Goal: Complete application form

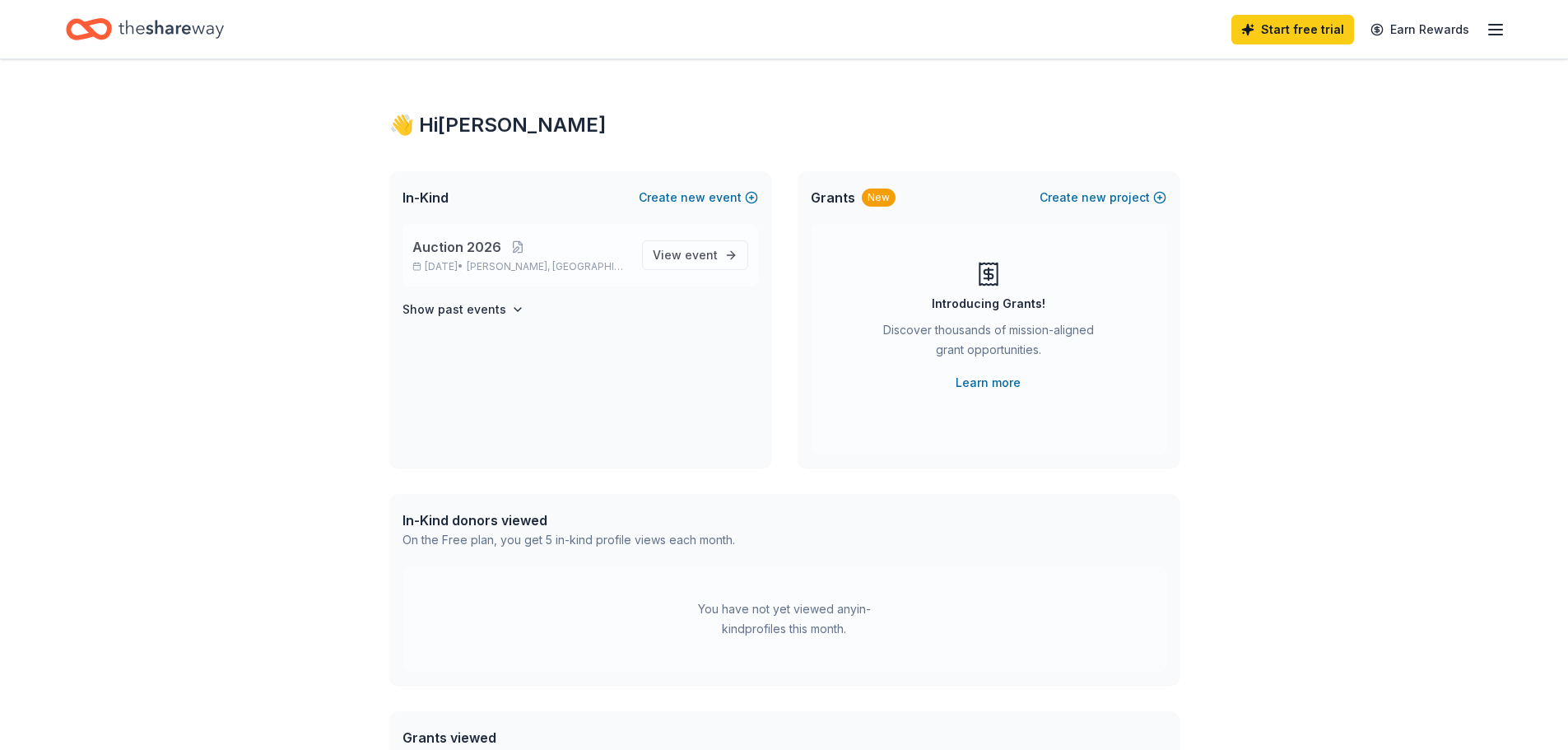
click at [464, 249] on span "Auction 2026" at bounding box center [456, 247] width 89 height 20
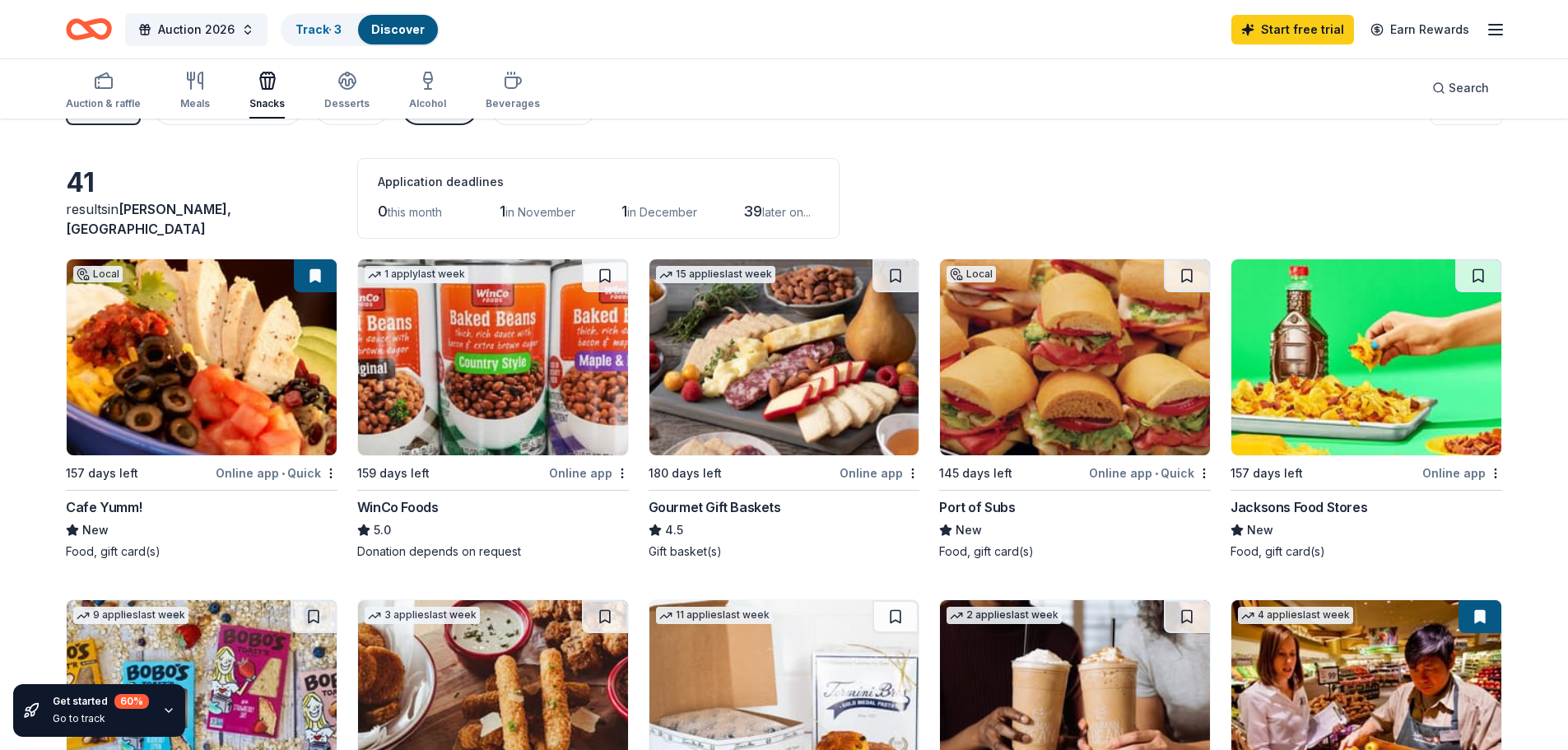
scroll to position [82, 0]
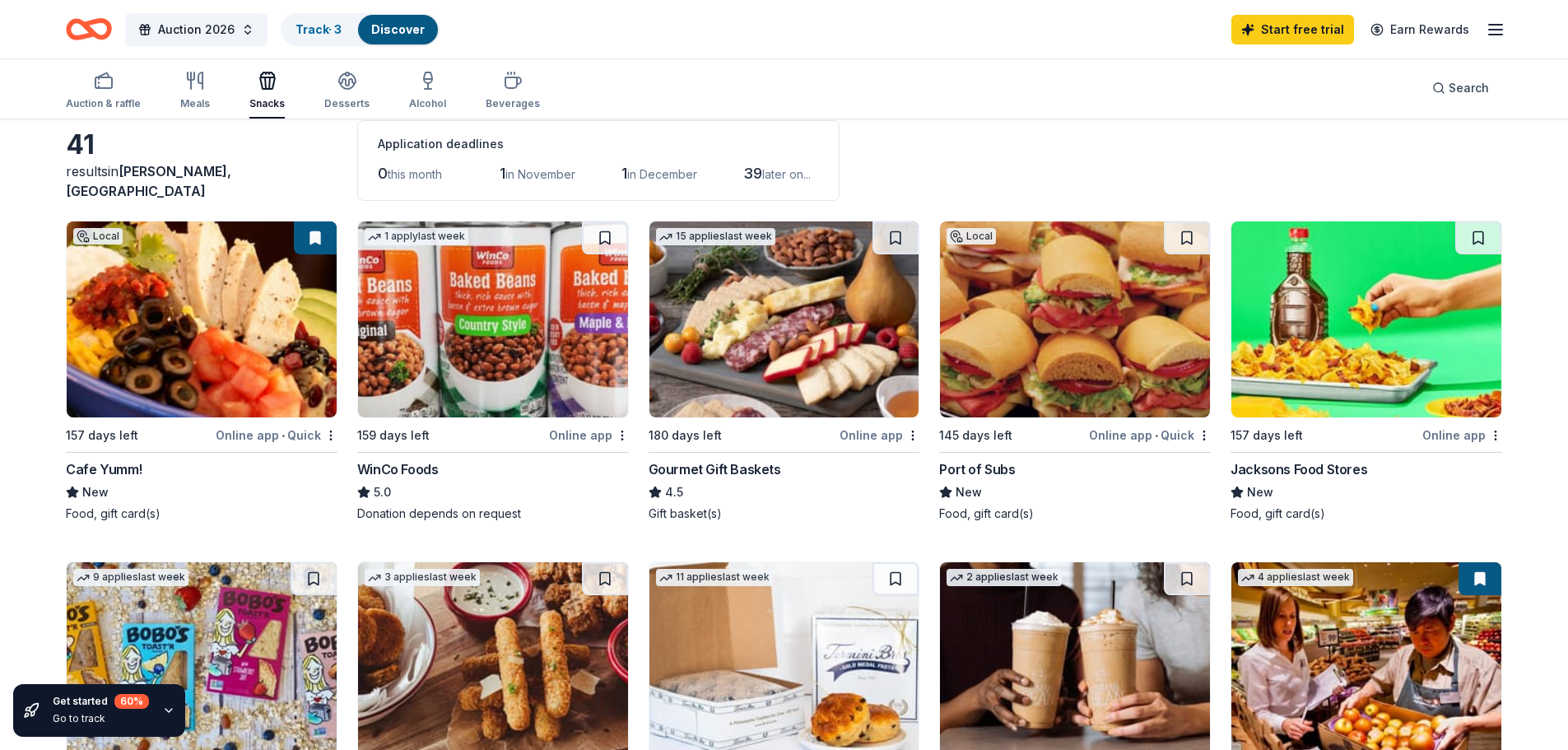
click at [731, 356] on img at bounding box center [784, 320] width 270 height 196
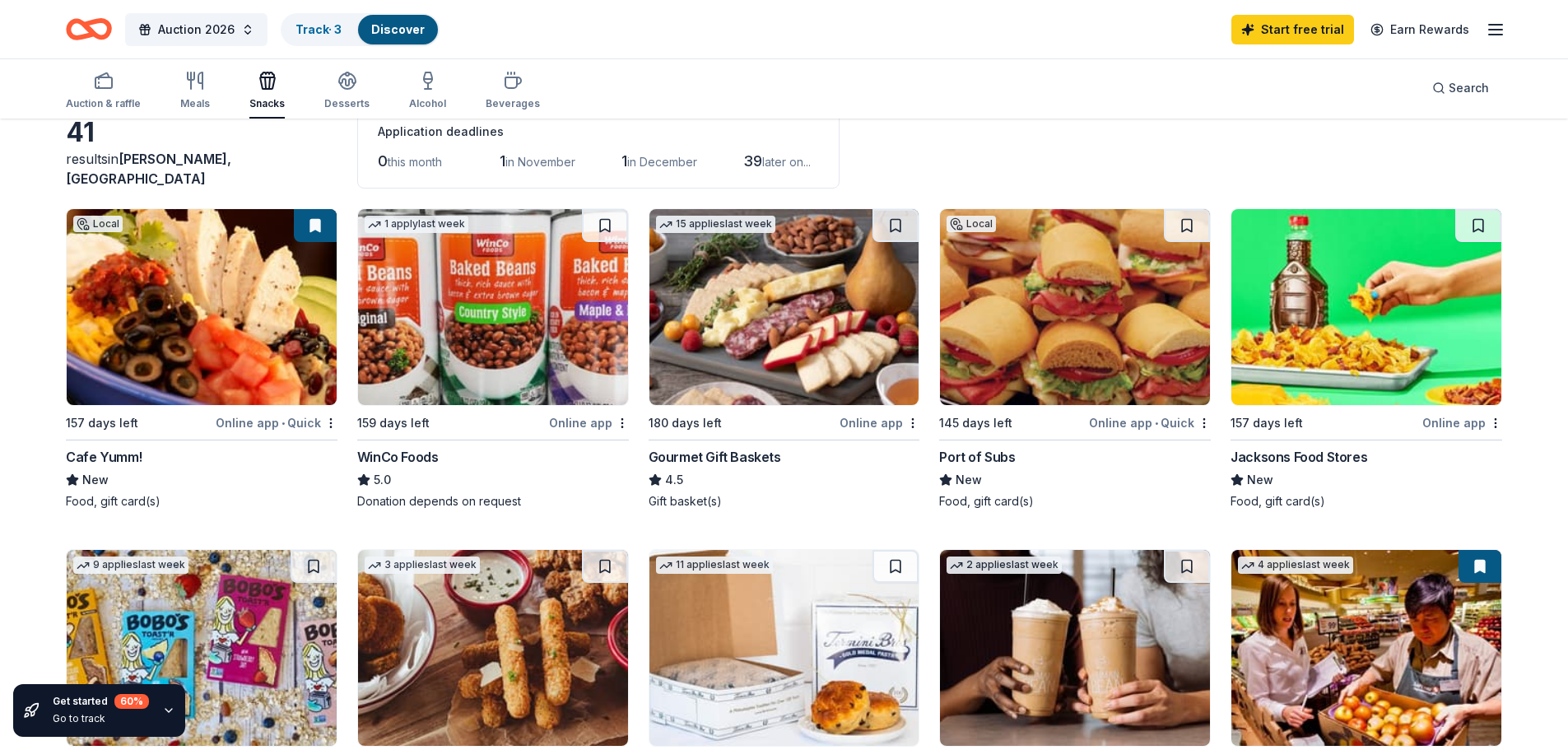
scroll to position [0, 0]
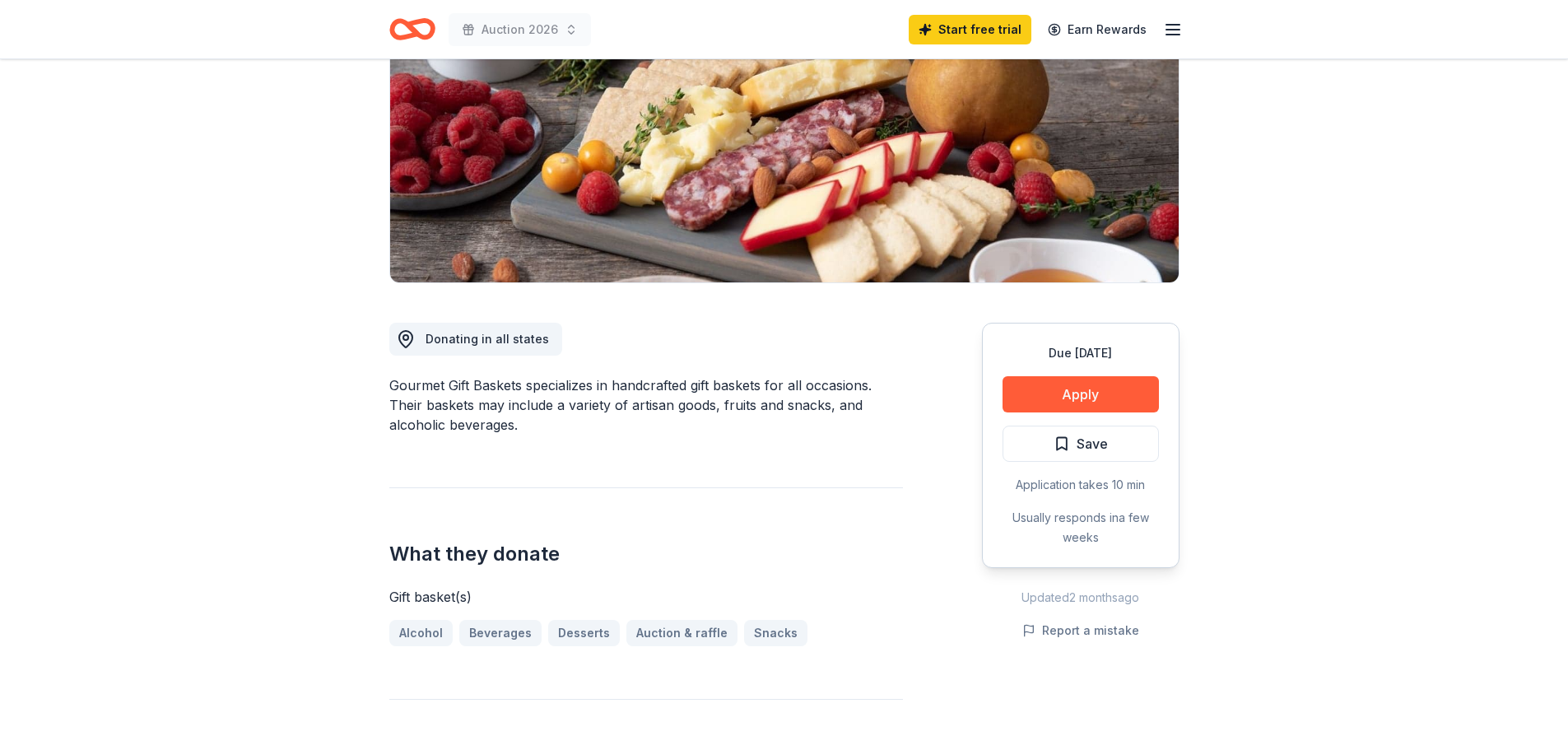
scroll to position [247, 0]
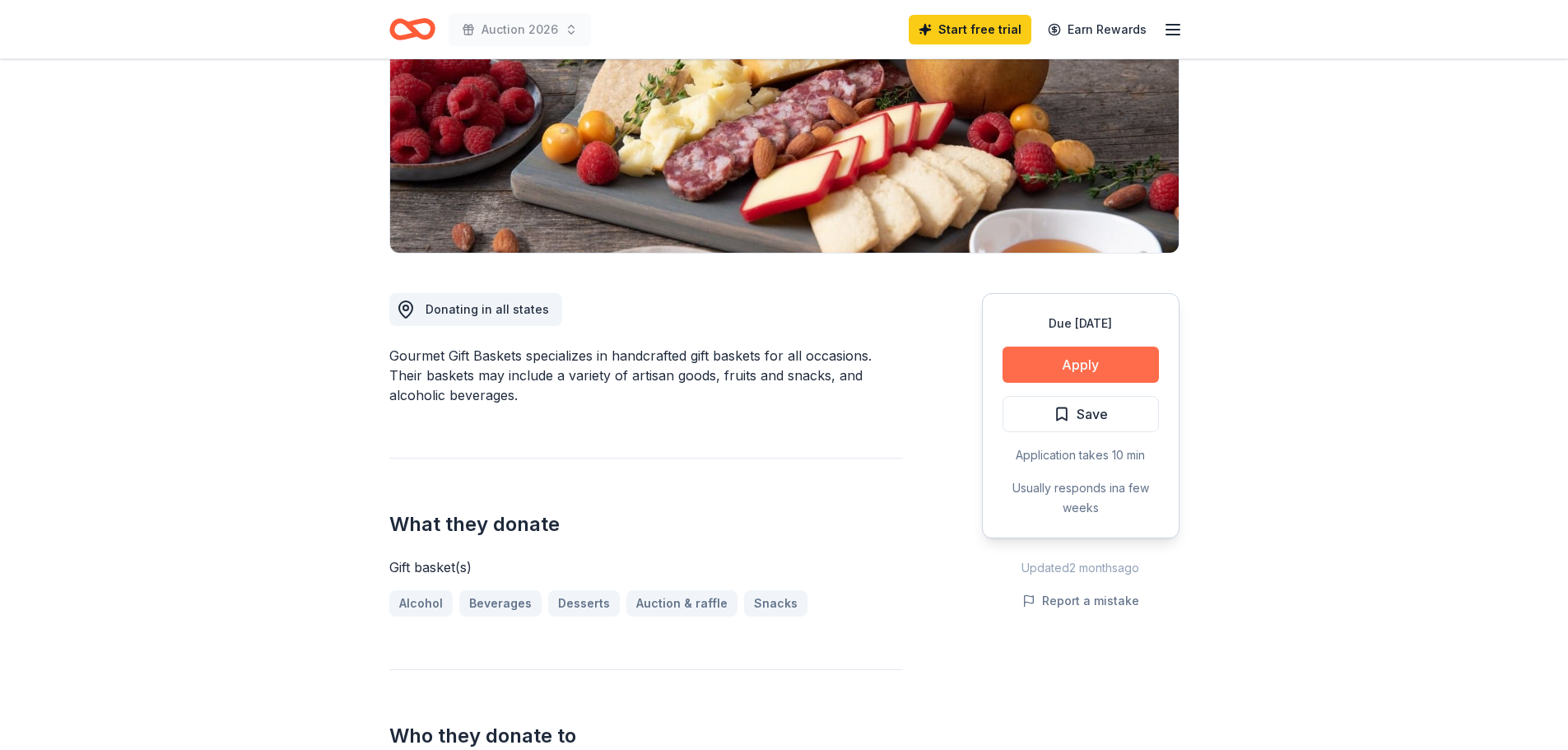
click at [1061, 370] on button "Apply" at bounding box center [1081, 364] width 157 height 37
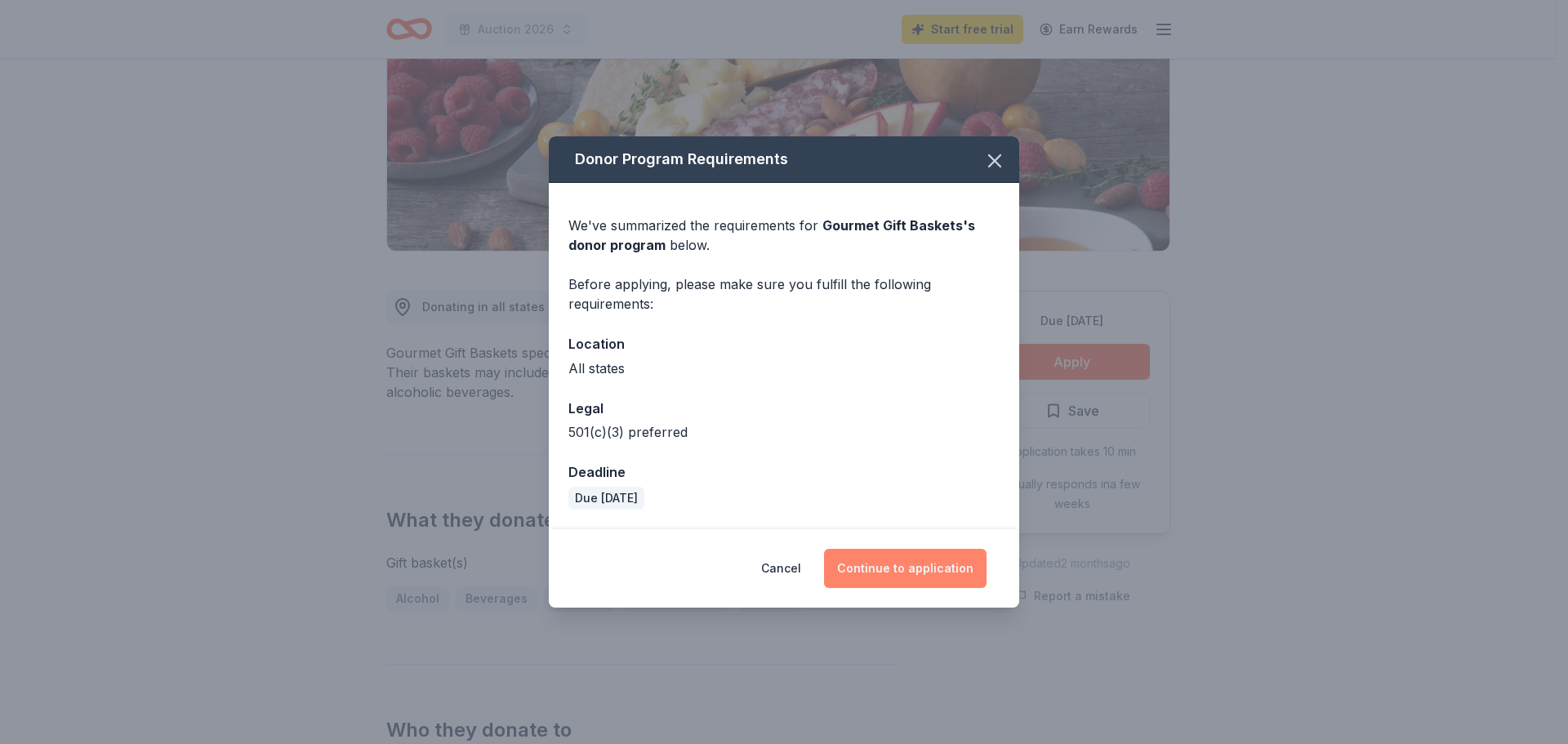
click at [926, 574] on button "Continue to application" at bounding box center [905, 568] width 163 height 39
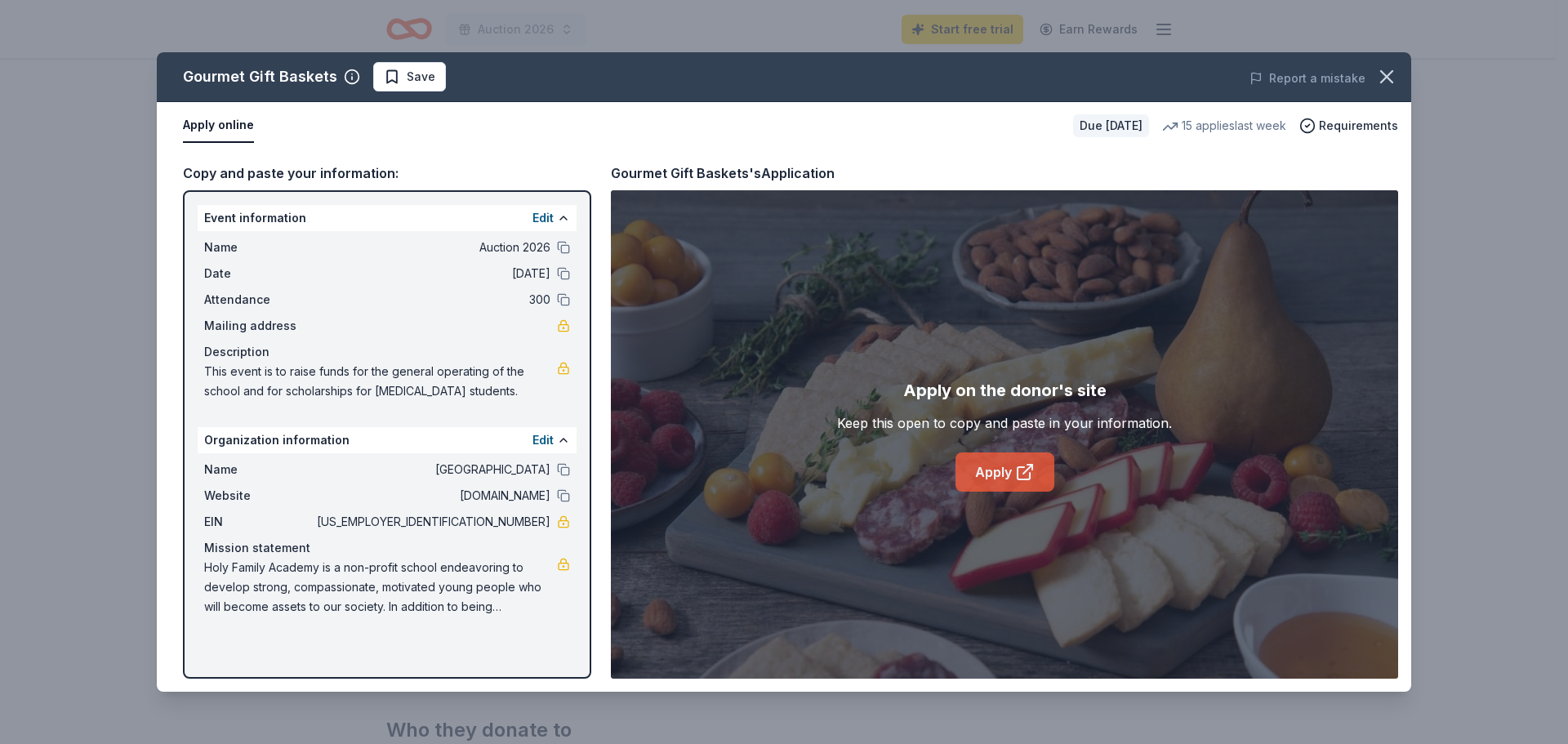
click at [977, 468] on link "Apply" at bounding box center [1005, 471] width 99 height 39
click at [1383, 70] on icon "button" at bounding box center [1385, 76] width 23 height 23
